Goal: Find specific page/section: Find specific page/section

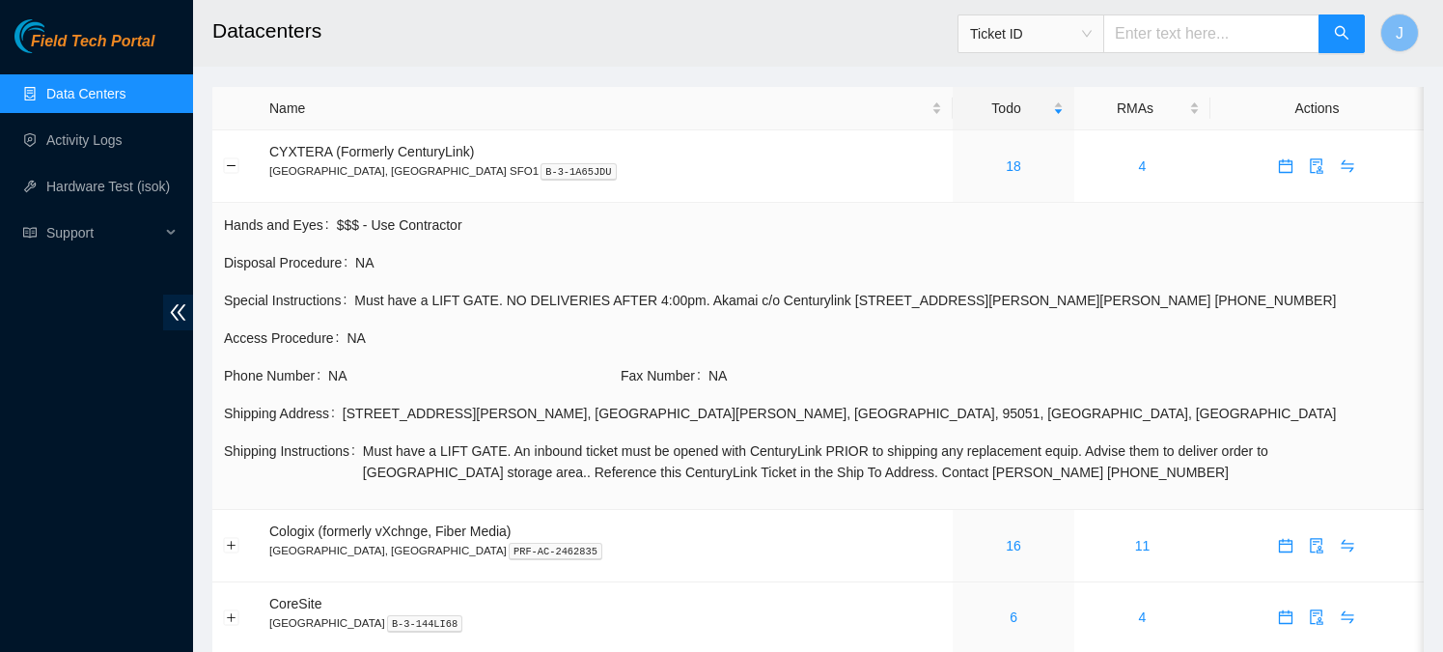
scroll to position [139, 0]
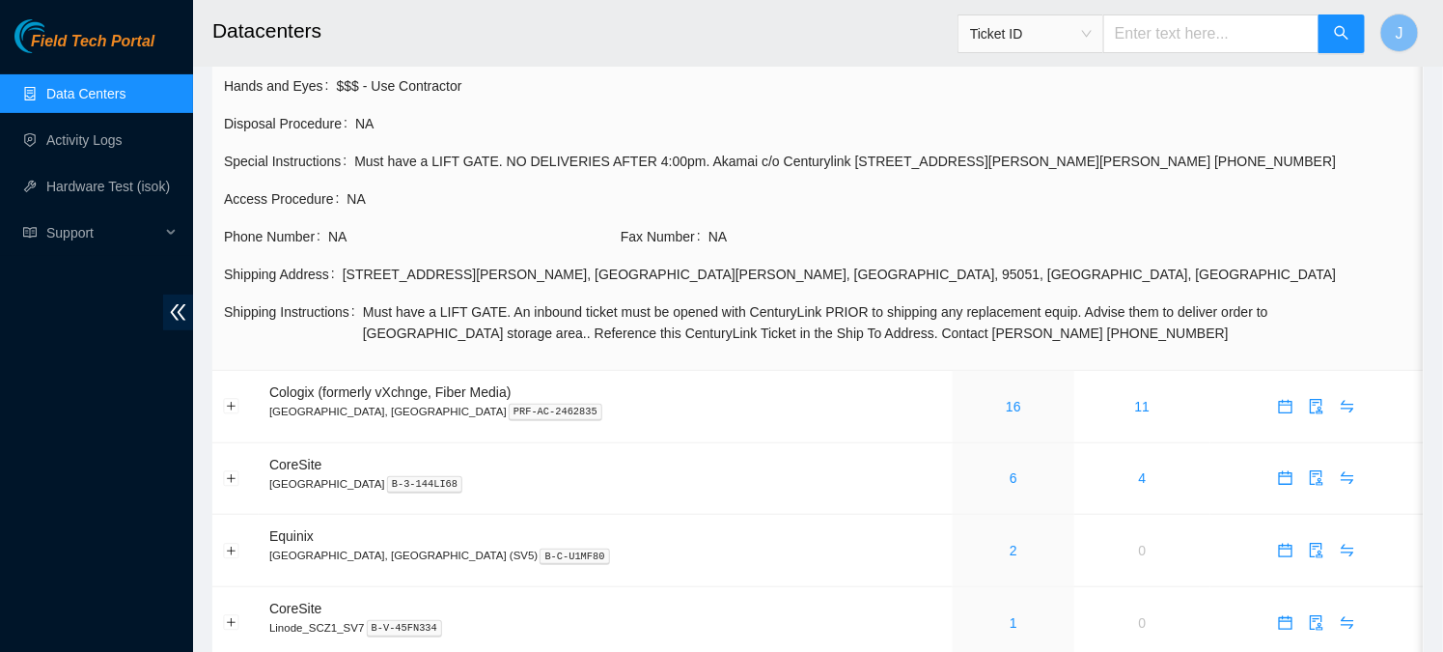
click at [70, 87] on link "Data Centers" at bounding box center [85, 93] width 79 height 15
click at [86, 98] on link "Data Centers" at bounding box center [85, 93] width 79 height 15
click at [70, 148] on link "Activity Logs" at bounding box center [84, 139] width 76 height 15
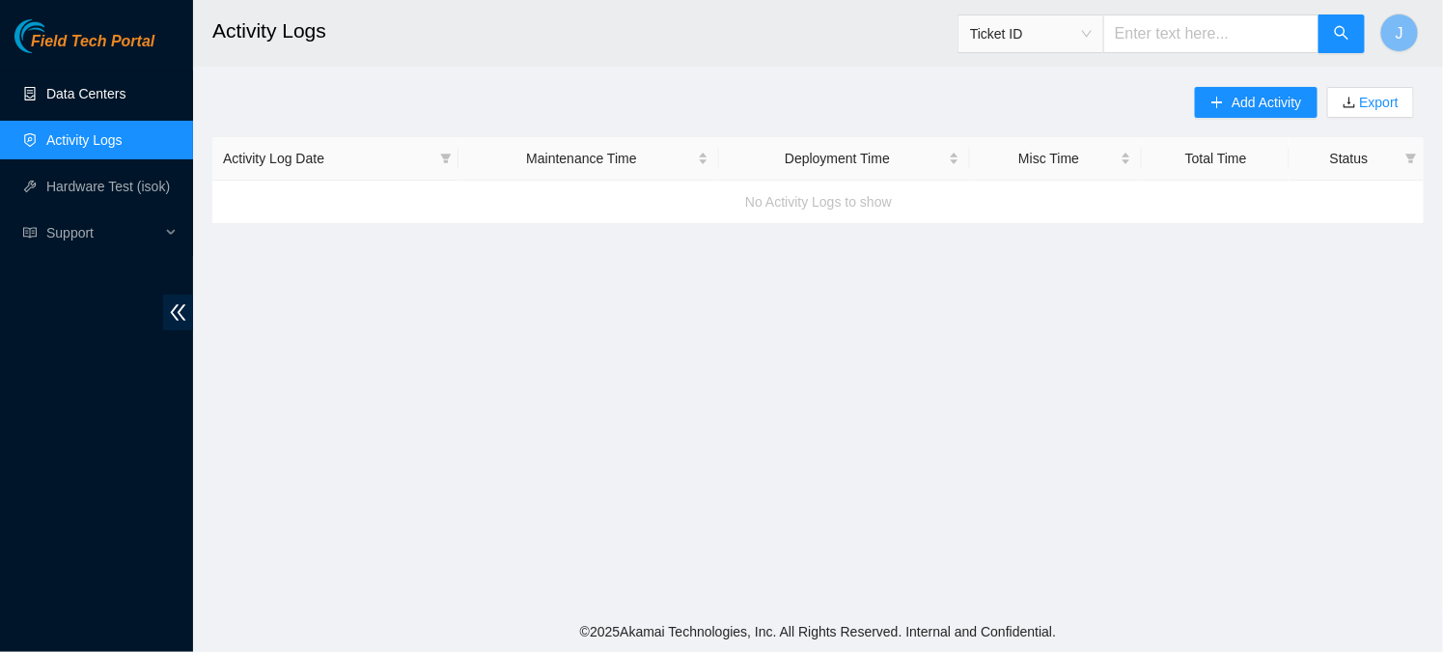
click at [69, 86] on link "Data Centers" at bounding box center [85, 93] width 79 height 15
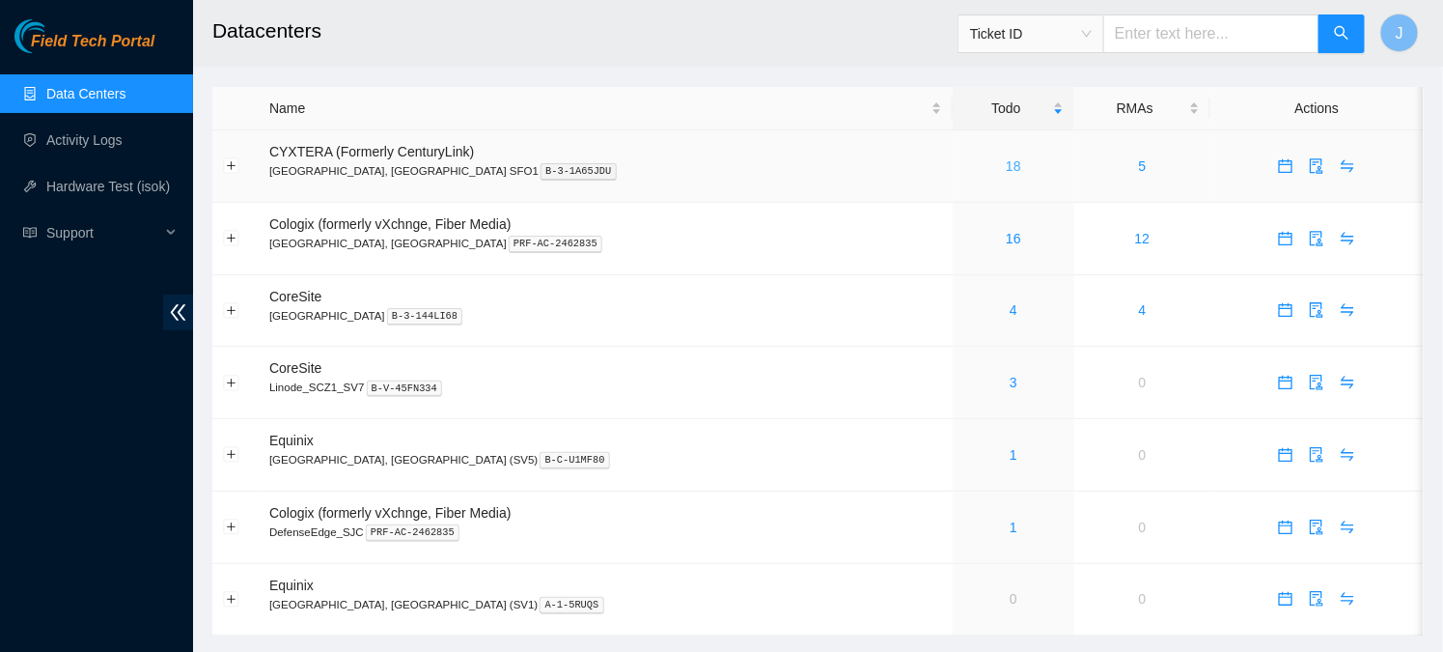
click at [1006, 168] on link "18" at bounding box center [1013, 165] width 15 height 15
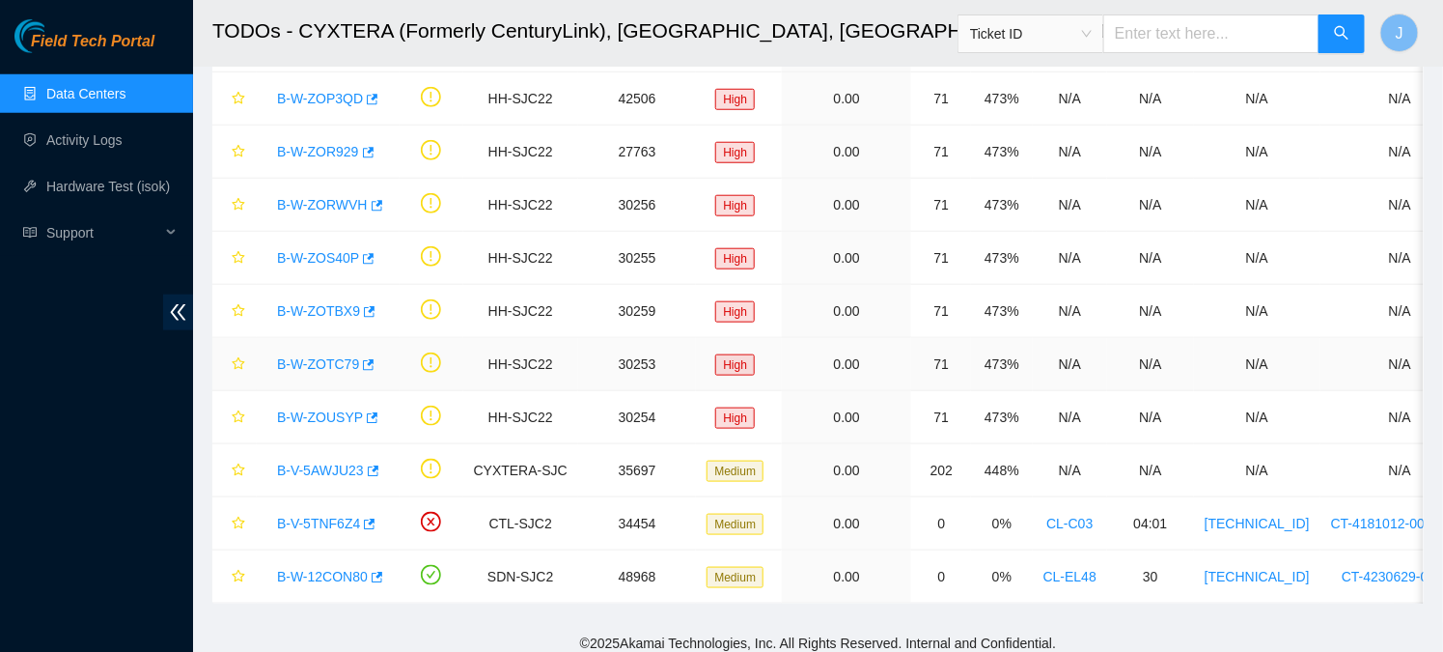
scroll to position [562, 0]
click at [307, 467] on link "B-V-5AWJU23" at bounding box center [320, 468] width 87 height 15
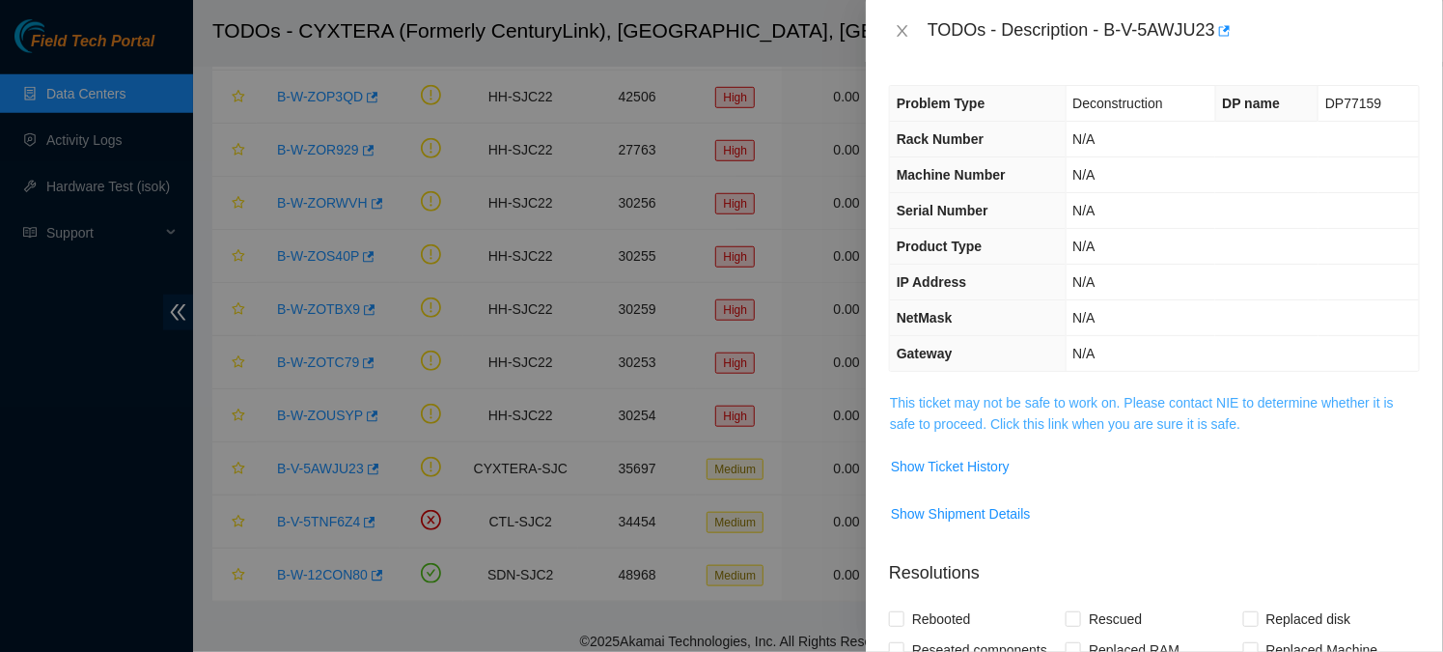
click at [935, 403] on link "This ticket may not be safe to work on. Please contact NIE to determine whether…" at bounding box center [1142, 413] width 504 height 37
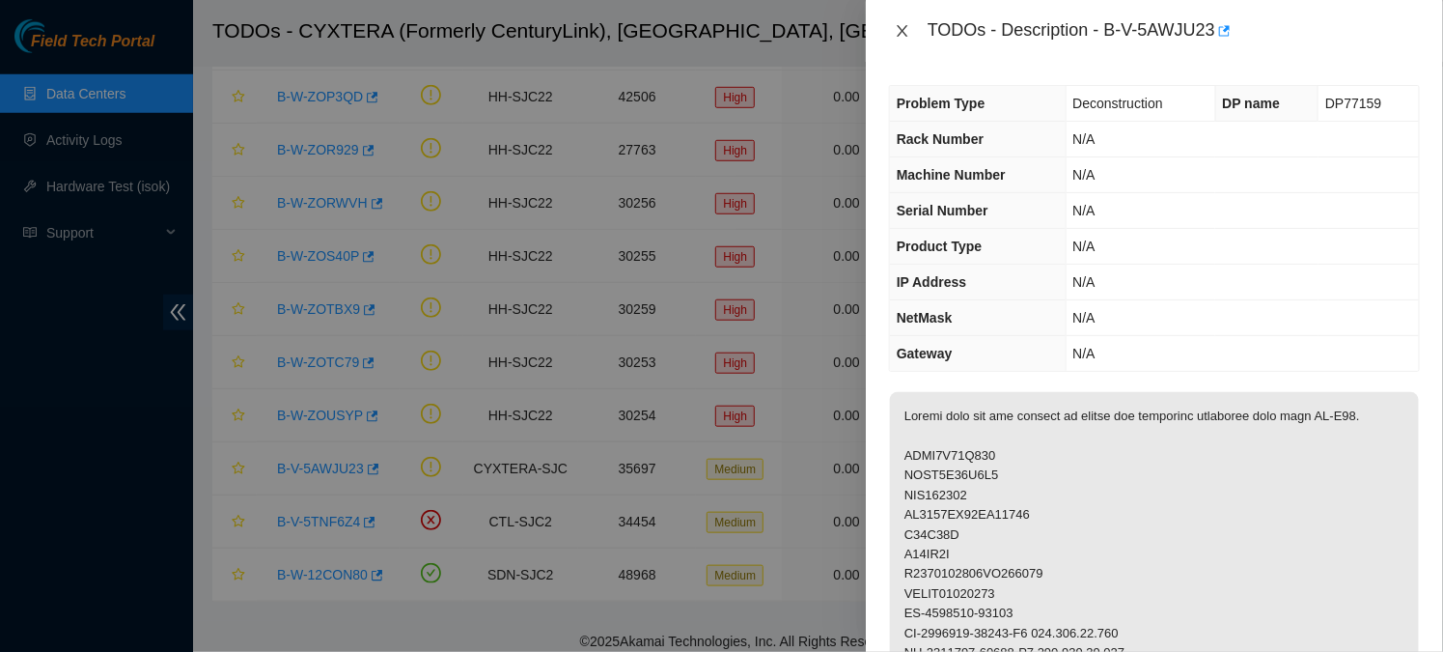
click at [902, 35] on icon "close" at bounding box center [902, 30] width 15 height 15
